Goal: Find contact information: Find contact information

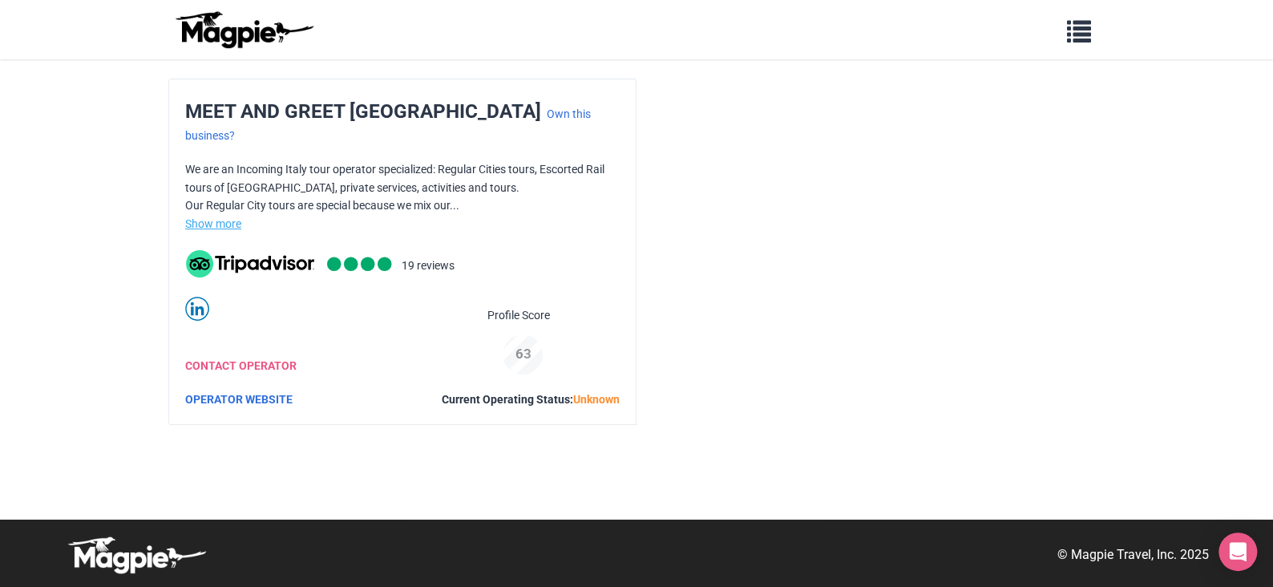
click at [212, 217] on link "Show more" at bounding box center [213, 223] width 56 height 13
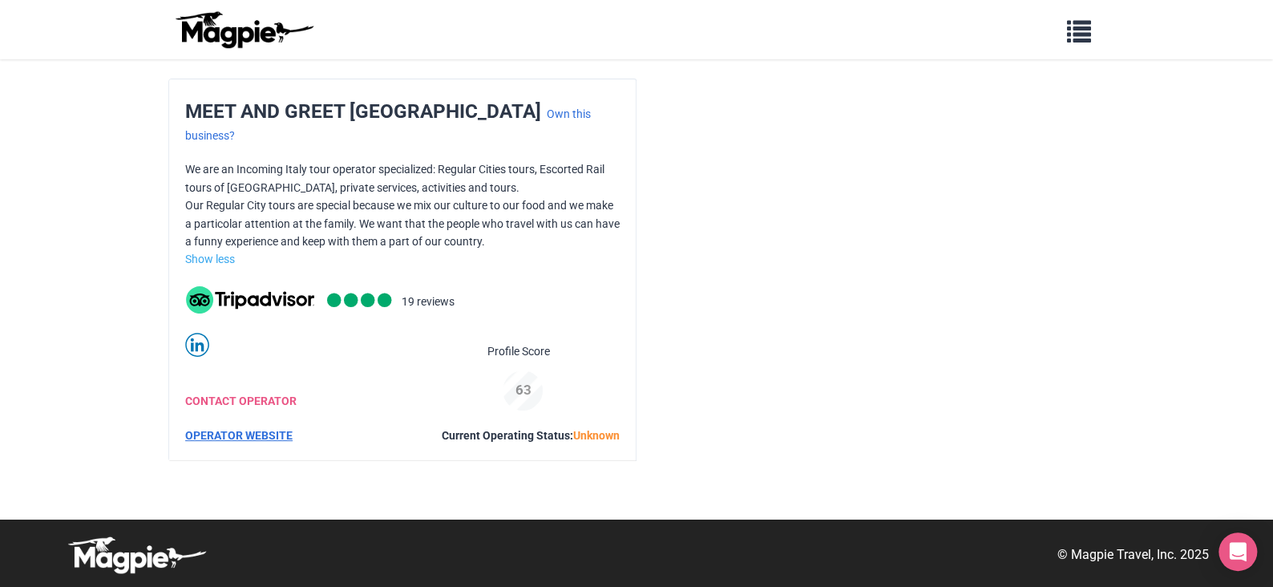
click at [265, 429] on link "OPERATOR WEBSITE" at bounding box center [238, 435] width 107 height 13
click at [255, 394] on link "CONTACT OPERATOR" at bounding box center [240, 400] width 111 height 13
